Goal: Transaction & Acquisition: Purchase product/service

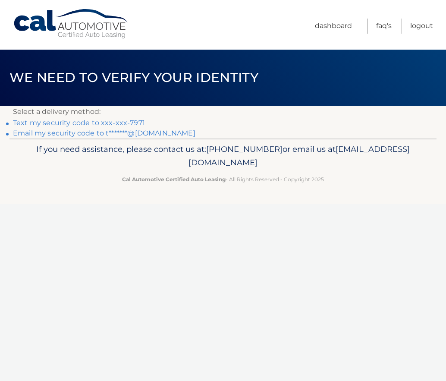
click at [91, 122] on link "Text my security code to xxx-xxx-7971" at bounding box center [79, 123] width 132 height 8
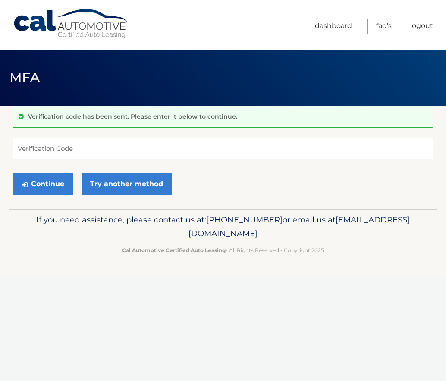
click at [74, 142] on input "Verification Code" at bounding box center [223, 149] width 420 height 22
type input "968547"
click at [13, 173] on button "Continue" at bounding box center [43, 184] width 60 height 22
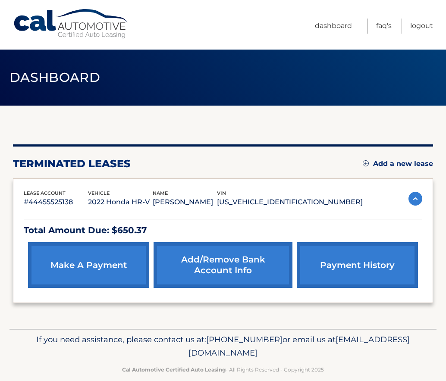
click at [113, 271] on link "make a payment" at bounding box center [88, 265] width 121 height 46
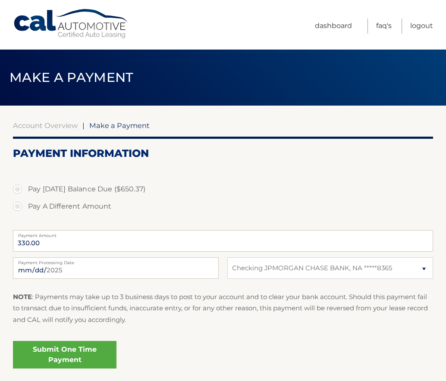
select select "ZjYzMmExNDAtZmZhMy00YTE0LWJhNDEtMDUxMWFhZDMyYzcz"
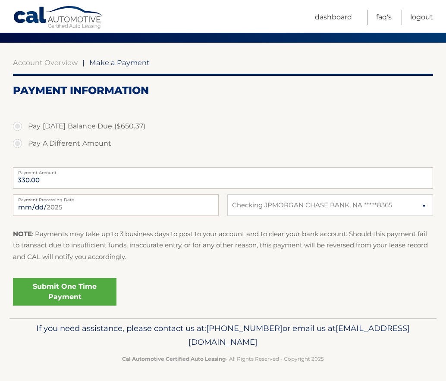
scroll to position [65, 0]
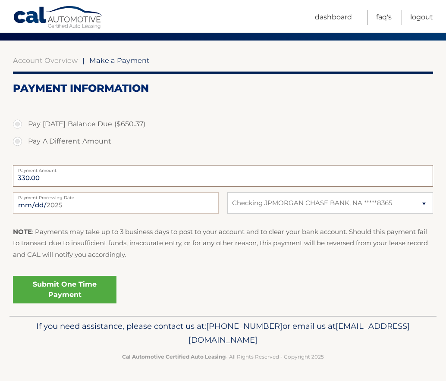
click at [44, 179] on input "330.00" at bounding box center [223, 176] width 420 height 22
click at [17, 127] on label "Pay Today's Balance Due ($650.37)" at bounding box center [223, 124] width 420 height 17
click at [17, 127] on input "Pay Today's Balance Due ($650.37)" at bounding box center [20, 123] width 9 height 14
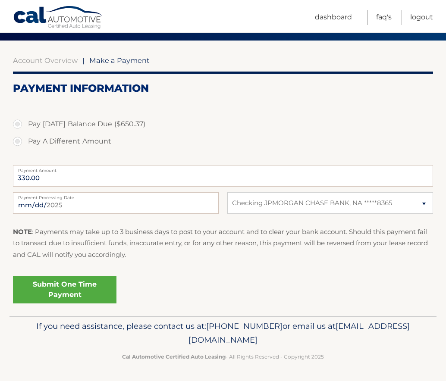
radio input "true"
type input "650.37"
click at [75, 293] on link "Submit One Time Payment" at bounding box center [64, 290] width 103 height 28
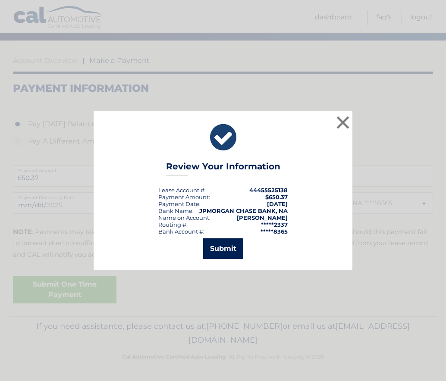
click at [219, 250] on button "Submit" at bounding box center [223, 248] width 40 height 21
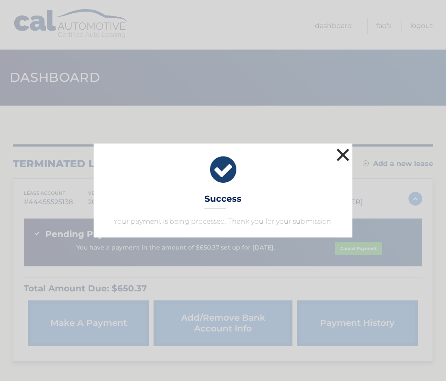
click at [344, 156] on button "×" at bounding box center [342, 154] width 17 height 17
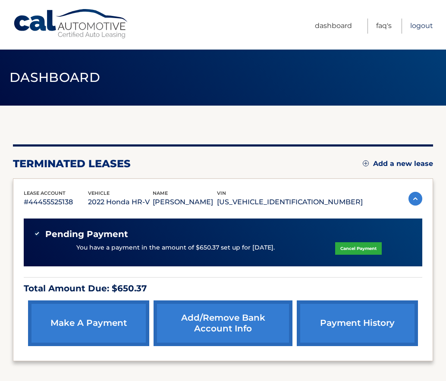
click at [424, 26] on link "Logout" at bounding box center [421, 26] width 23 height 15
